Goal: Task Accomplishment & Management: Manage account settings

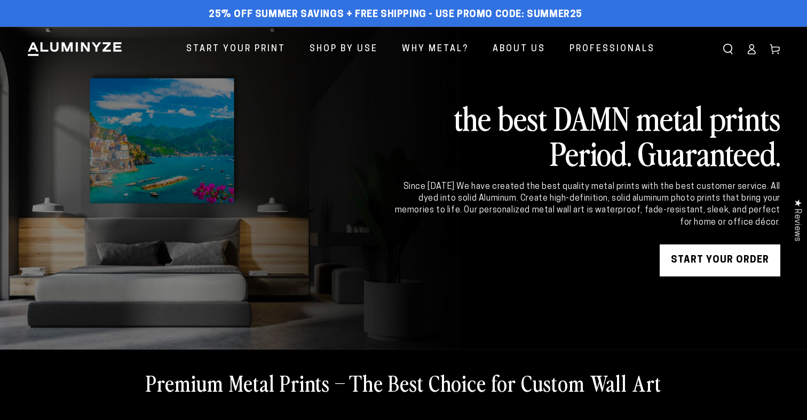
click at [746, 54] on icon at bounding box center [751, 49] width 11 height 11
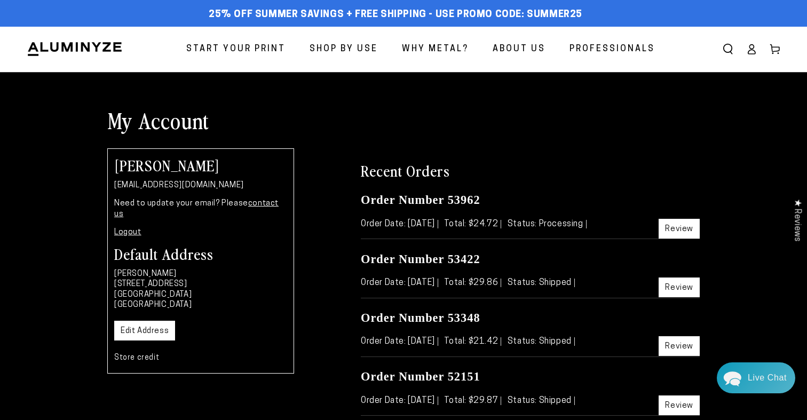
scroll to position [20, 0]
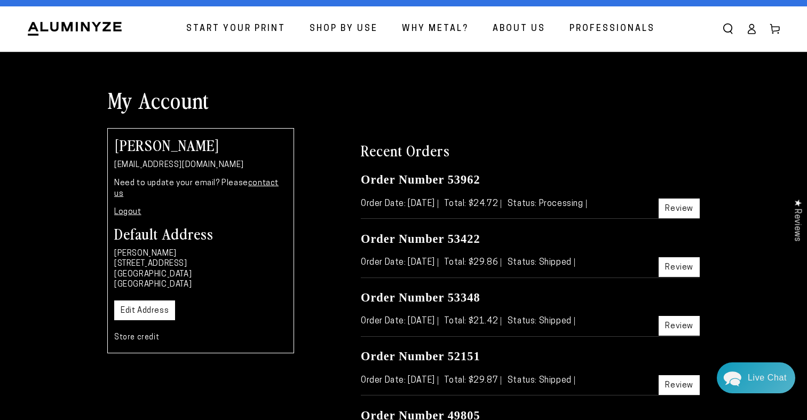
click at [750, 29] on ellipse at bounding box center [752, 27] width 4 height 4
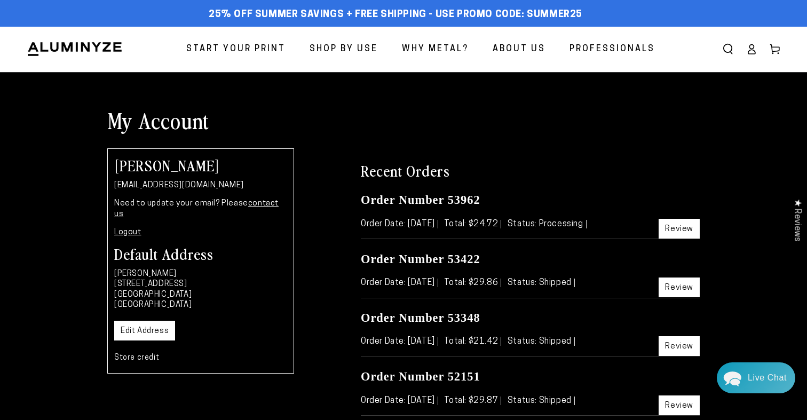
click at [746, 54] on icon at bounding box center [751, 49] width 11 height 11
click at [749, 54] on icon at bounding box center [752, 52] width 7 height 4
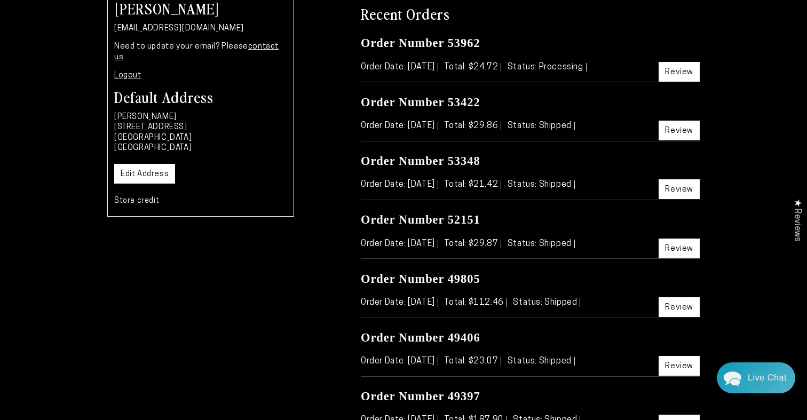
click at [672, 82] on link "Review" at bounding box center [679, 72] width 41 height 20
